Goal: Information Seeking & Learning: Check status

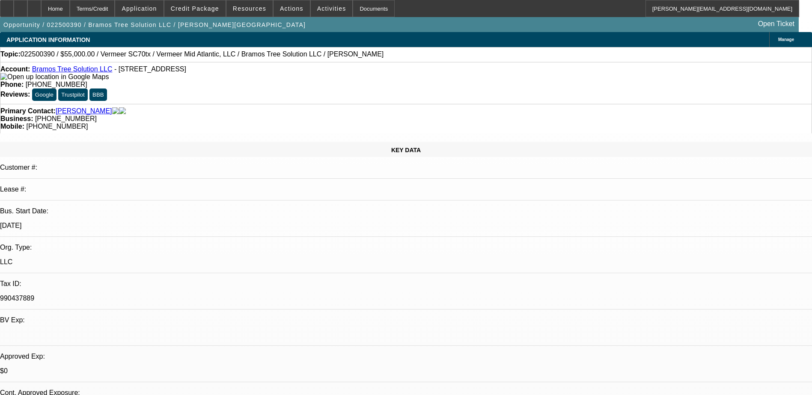
select select "0"
select select "2"
select select "0.1"
select select "4"
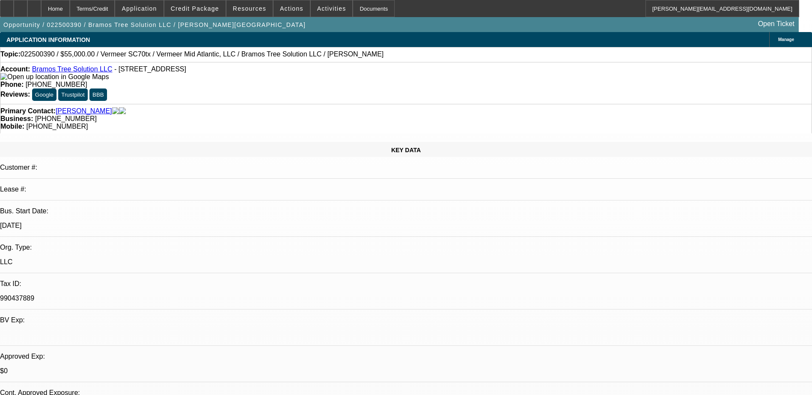
select select "0.1"
select select "2"
select select "0.1"
select select "4"
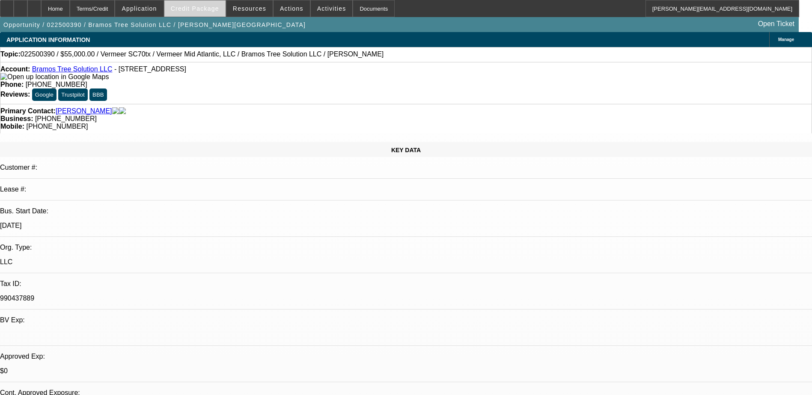
click at [212, 6] on span "Credit Package" at bounding box center [195, 8] width 48 height 7
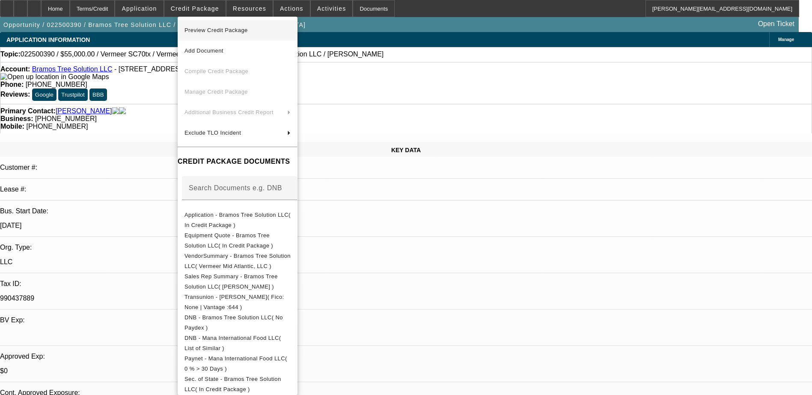
click at [226, 30] on span "Preview Credit Package" at bounding box center [215, 30] width 63 height 6
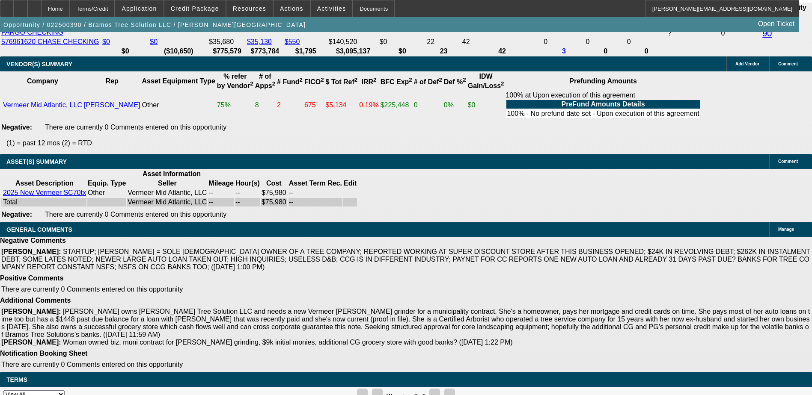
scroll to position [116, 0]
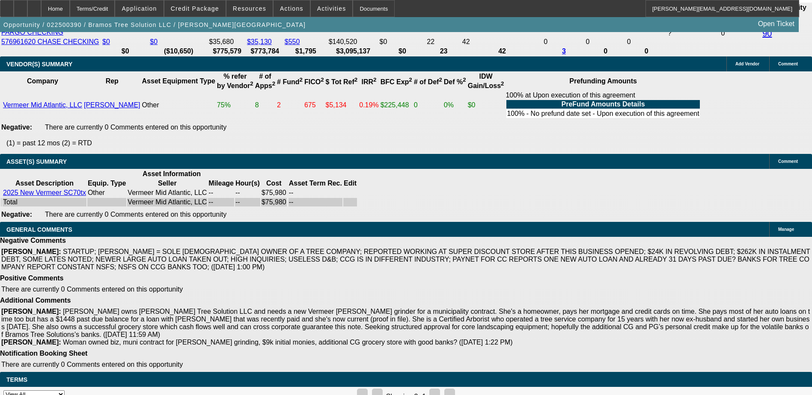
scroll to position [30, 0]
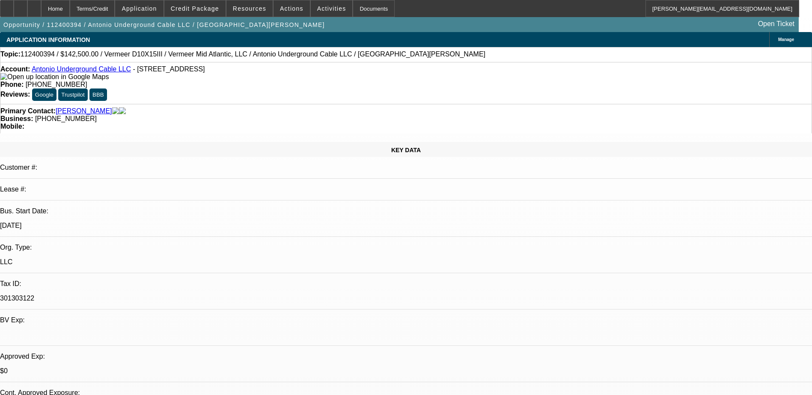
select select "0"
select select "2"
select select "0.1"
select select "4"
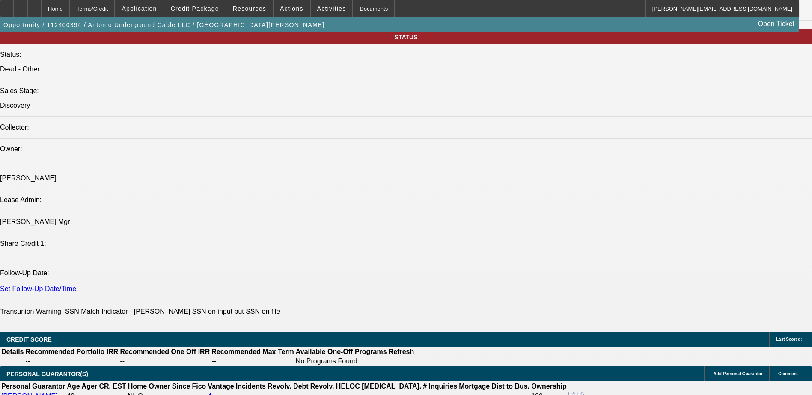
scroll to position [1045, 0]
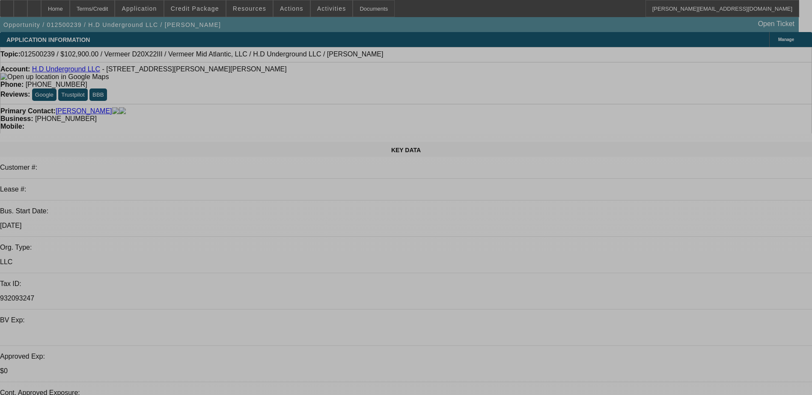
select select "0"
select select "2"
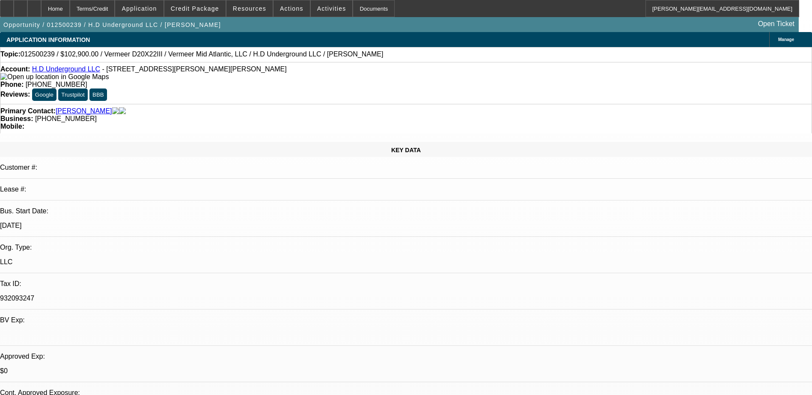
select select "2"
select select "0.1"
select select "4"
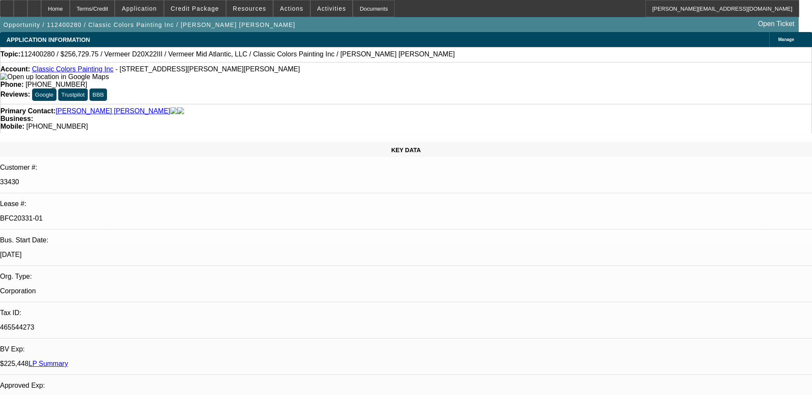
select select "0"
select select "2"
select select "0"
select select "2"
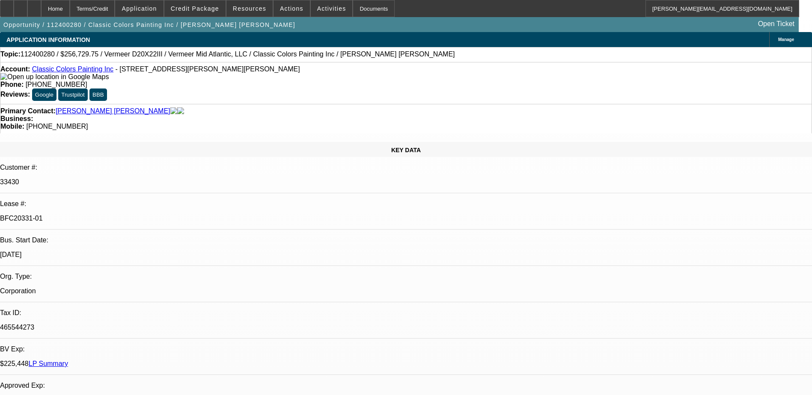
select select "0"
select select "2"
select select "0"
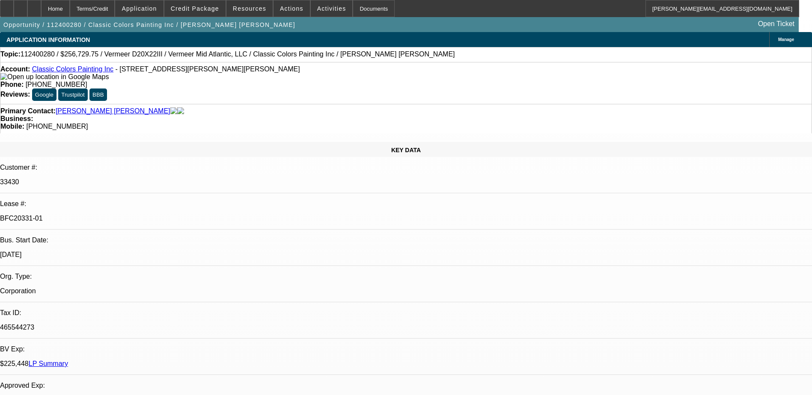
select select "2"
select select "0"
select select "1"
select select "2"
select select "6"
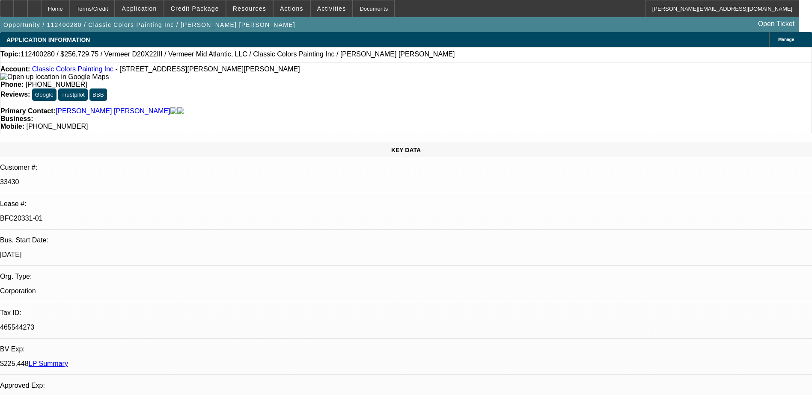
select select "1"
select select "2"
select select "6"
select select "1"
select select "2"
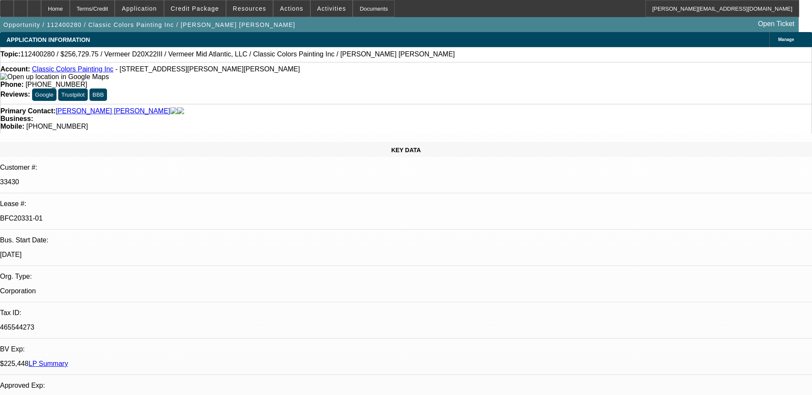
select select "6"
select select "1"
select select "2"
select select "6"
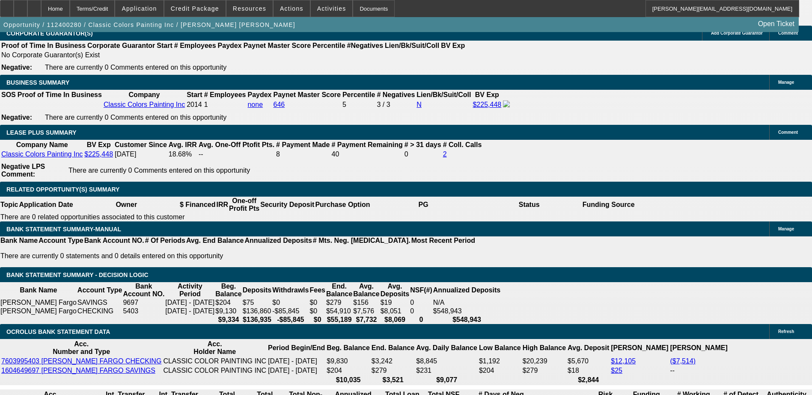
scroll to position [1866, 0]
drag, startPoint x: 630, startPoint y: 210, endPoint x: 629, endPoint y: 200, distance: 9.9
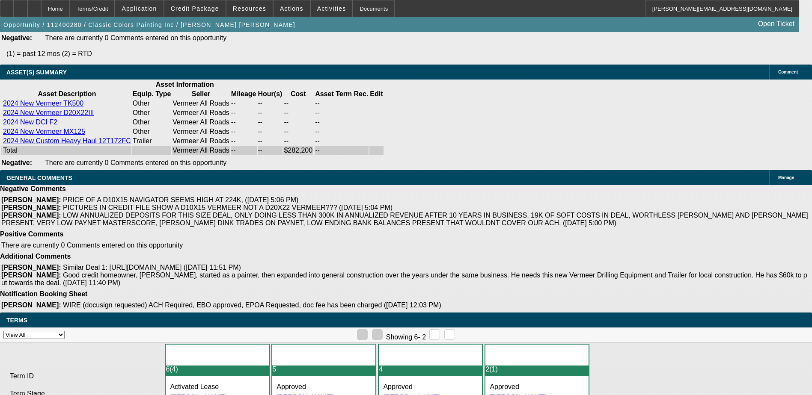
scroll to position [1596, 0]
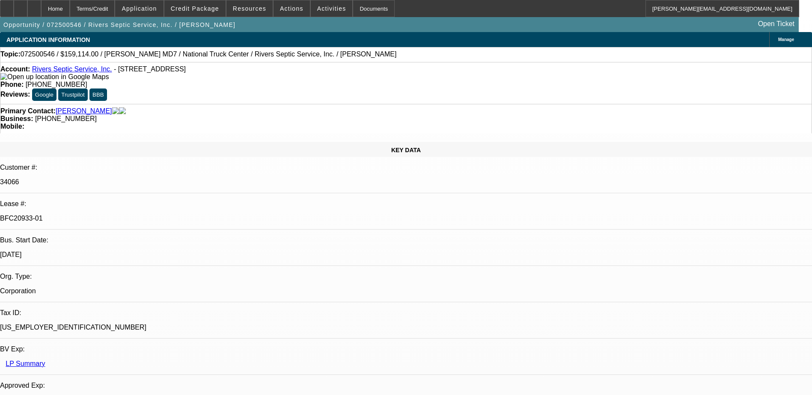
select select "0"
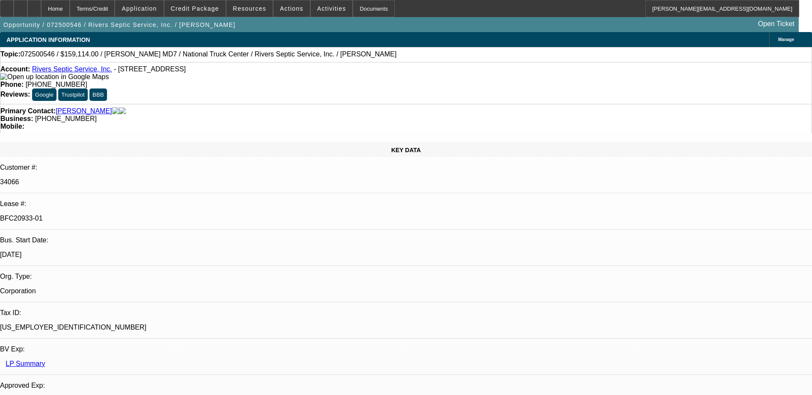
select select "0"
select select "2"
select select "0"
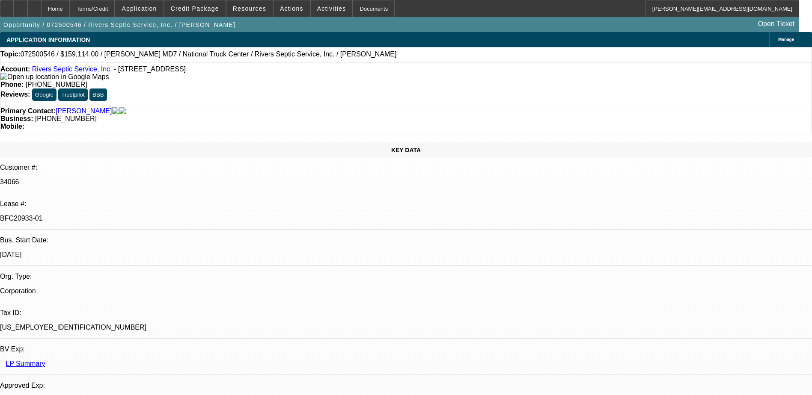
select select "2"
select select "0"
select select "1"
select select "6"
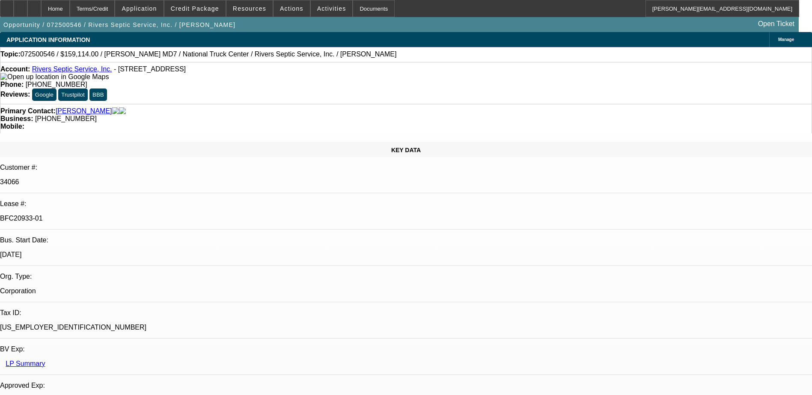
select select "1"
select select "6"
select select "1"
select select "2"
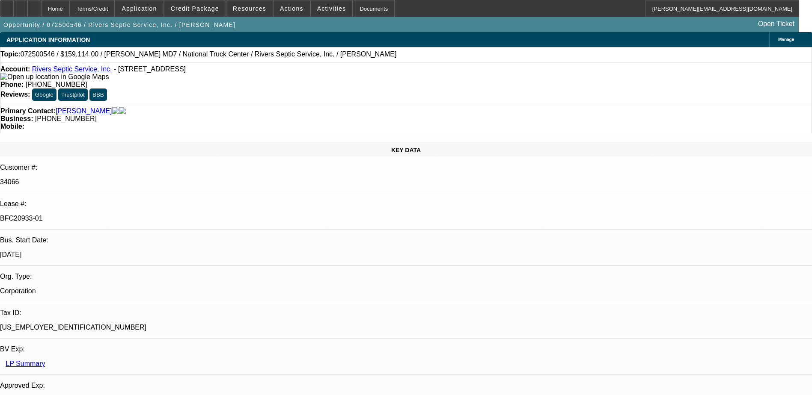
select select "6"
select select "1"
select select "2"
select select "6"
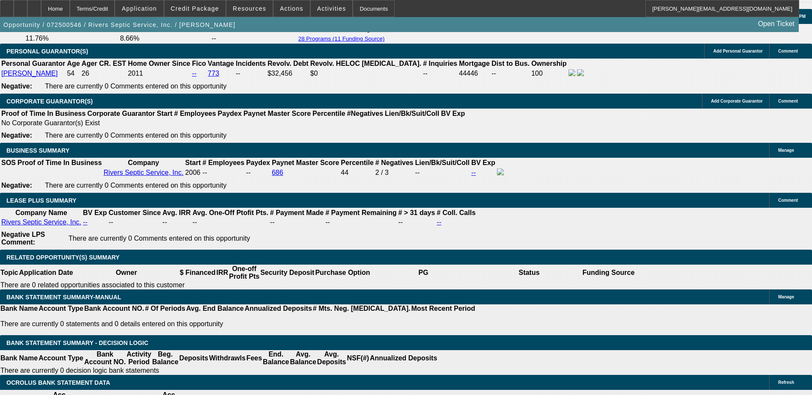
scroll to position [1317, 0]
